Goal: Information Seeking & Learning: Compare options

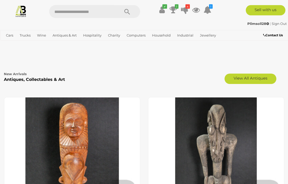
scroll to position [1712, 0]
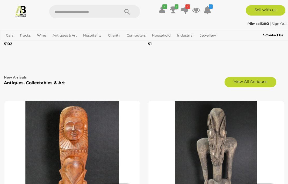
click at [252, 78] on link "View All Antiques" at bounding box center [251, 82] width 52 height 10
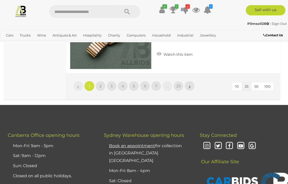
scroll to position [2371, 0]
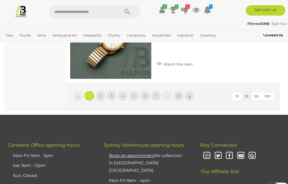
click at [270, 92] on button "100" at bounding box center [268, 96] width 12 height 8
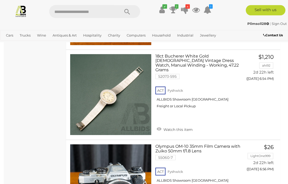
scroll to position [3847, 0]
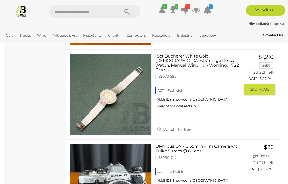
click at [106, 88] on link at bounding box center [111, 95] width 82 height 82
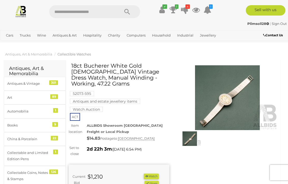
click at [230, 102] on img at bounding box center [227, 97] width 101 height 65
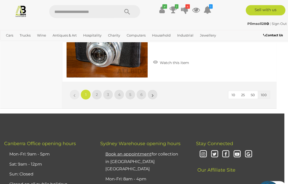
scroll to position [9132, 4]
click at [95, 89] on link "2" at bounding box center [97, 94] width 10 height 10
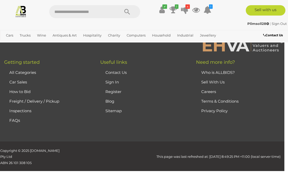
scroll to position [133, 0]
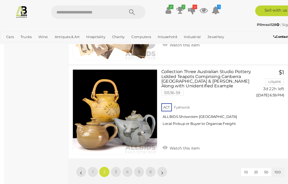
scroll to position [9115, 0]
click at [109, 160] on link "3" at bounding box center [112, 165] width 10 height 10
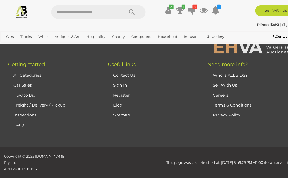
scroll to position [133, 0]
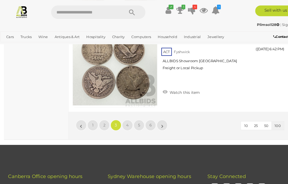
scroll to position [9180, 0]
click at [121, 115] on link "4" at bounding box center [123, 120] width 10 height 10
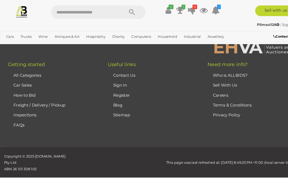
scroll to position [133, 0]
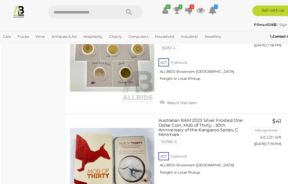
scroll to position [2937, 0]
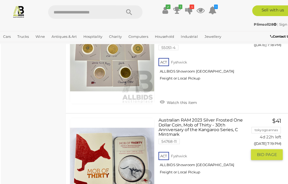
click at [104, 114] on link at bounding box center [111, 155] width 82 height 82
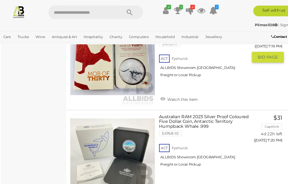
scroll to position [3031, 0]
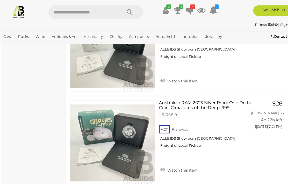
scroll to position [3139, 0]
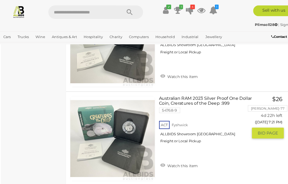
click at [116, 92] on link at bounding box center [111, 133] width 82 height 82
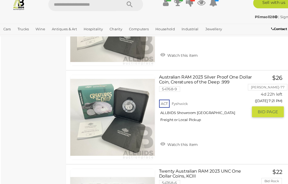
scroll to position [3160, 0]
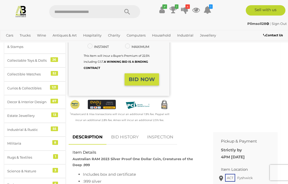
scroll to position [114, 0]
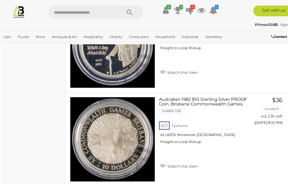
scroll to position [7201, 0]
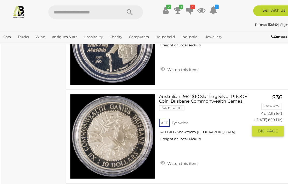
click at [99, 90] on link at bounding box center [111, 131] width 82 height 82
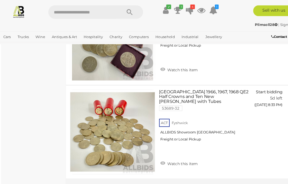
scroll to position [9097, 0]
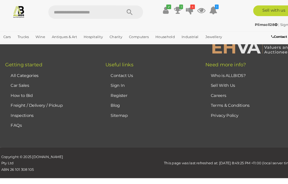
scroll to position [133, 0]
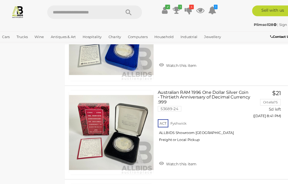
scroll to position [761, 0]
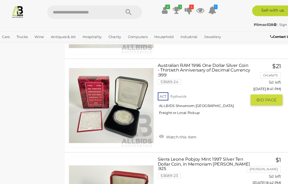
click at [103, 106] on img at bounding box center [110, 101] width 81 height 81
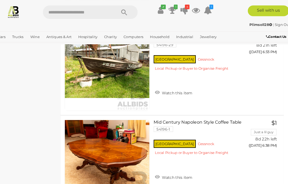
scroll to position [9119, 0]
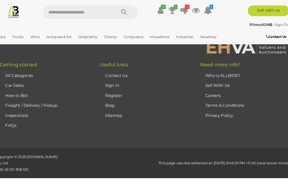
scroll to position [133, 0]
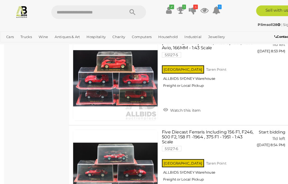
scroll to position [4738, 0]
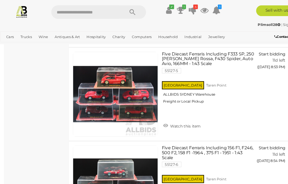
click at [0, 0] on link "View All Cars Auctions" at bounding box center [0, 0] width 0 height 0
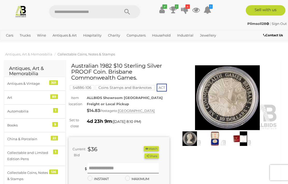
click at [229, 94] on img at bounding box center [227, 97] width 101 height 65
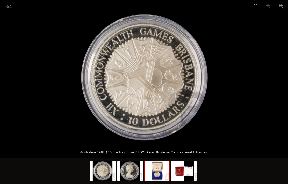
click at [158, 162] on img at bounding box center [157, 171] width 25 height 20
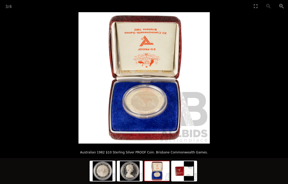
click at [181, 167] on img at bounding box center [184, 171] width 25 height 20
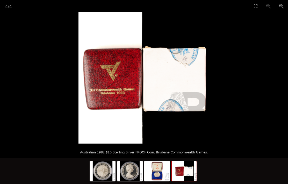
click at [152, 170] on img at bounding box center [157, 171] width 25 height 20
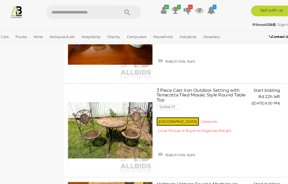
scroll to position [312, 4]
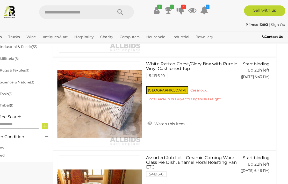
click at [0, 0] on link "Art" at bounding box center [0, 0] width 0 height 0
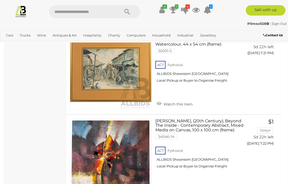
scroll to position [6293, 0]
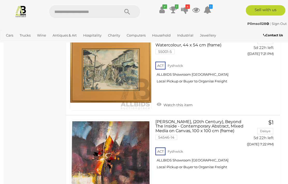
click at [0, 0] on link "Watches" at bounding box center [0, 0] width 0 height 0
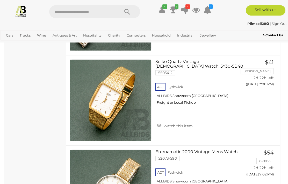
scroll to position [1443, 0]
